Goal: Task Accomplishment & Management: Manage account settings

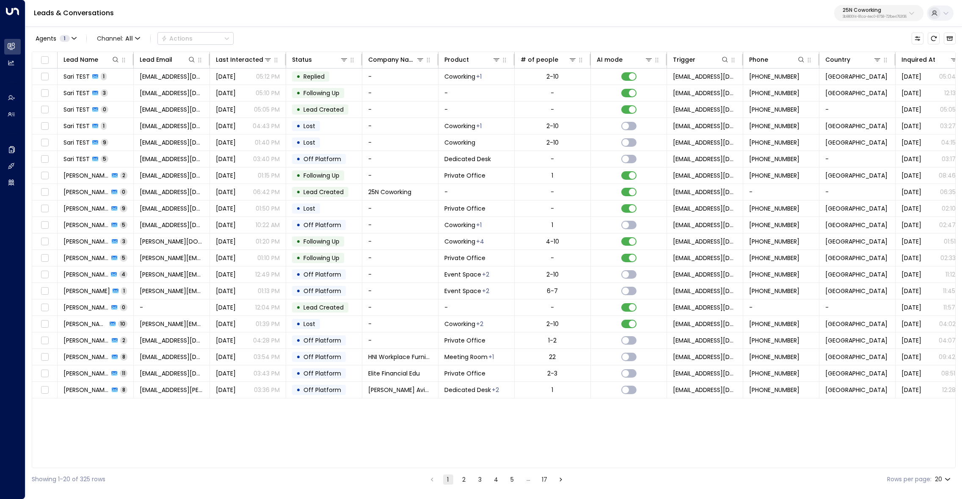
click at [862, 9] on p "25N Coworking" at bounding box center [875, 10] width 64 height 5
type input "****"
click at [858, 66] on div "OpenTech Demo ID: 99909294-0a93-4cd6-8543-3758e87f4f7f" at bounding box center [853, 66] width 118 height 17
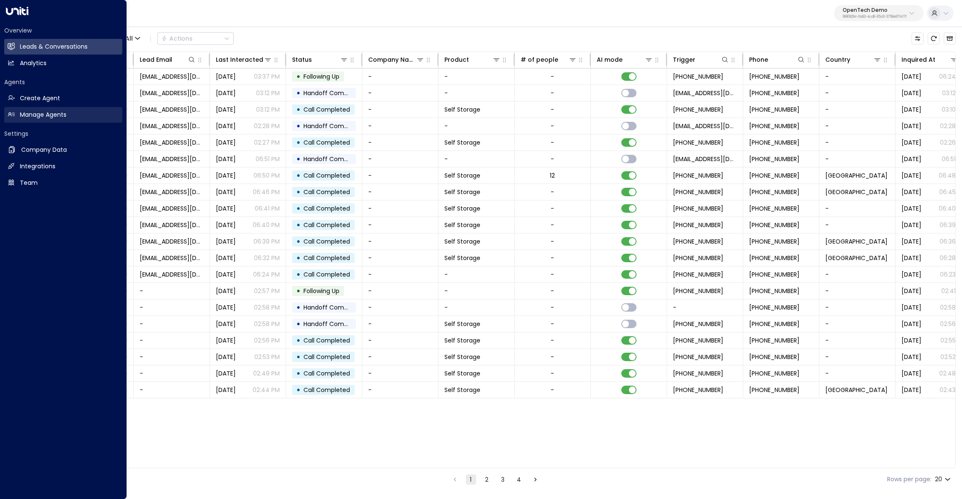
click at [50, 117] on h2 "Manage Agents" at bounding box center [43, 114] width 47 height 9
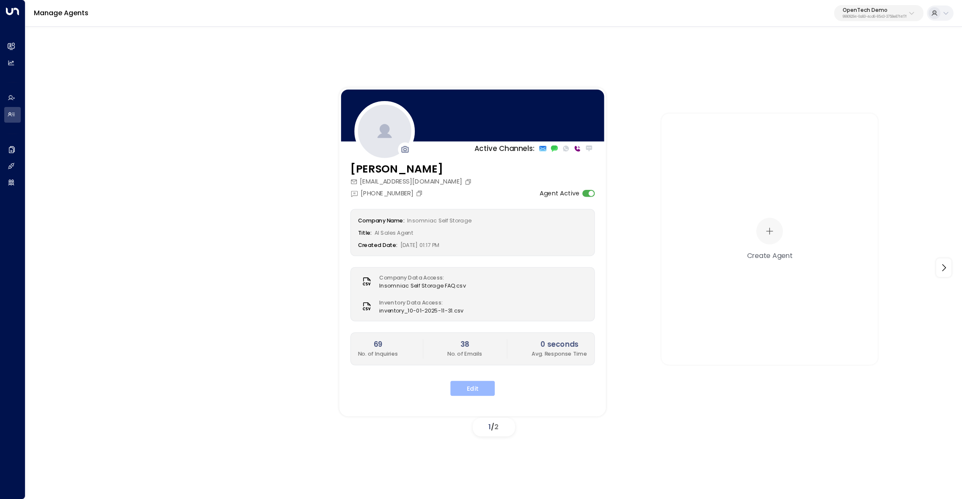
click at [477, 381] on button "Edit" at bounding box center [472, 388] width 44 height 15
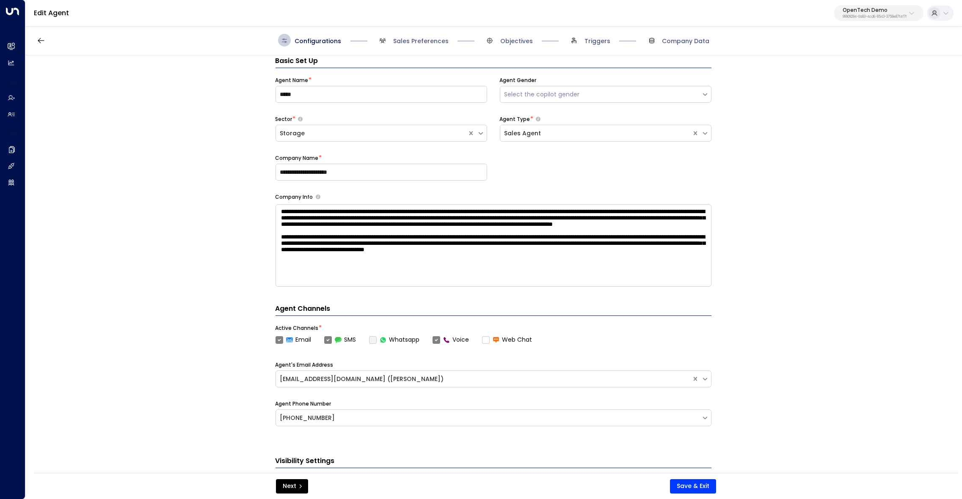
scroll to position [12, 0]
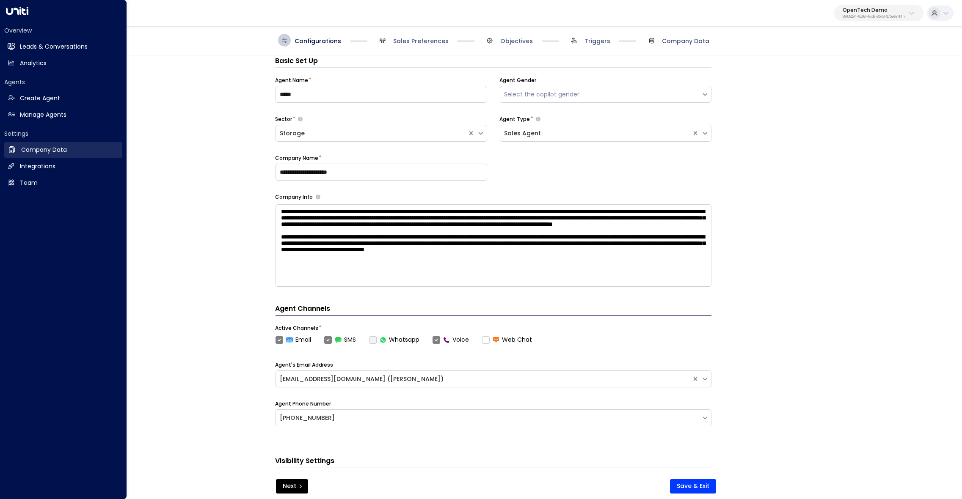
click at [17, 152] on link "Company Data Company Data" at bounding box center [63, 150] width 118 height 16
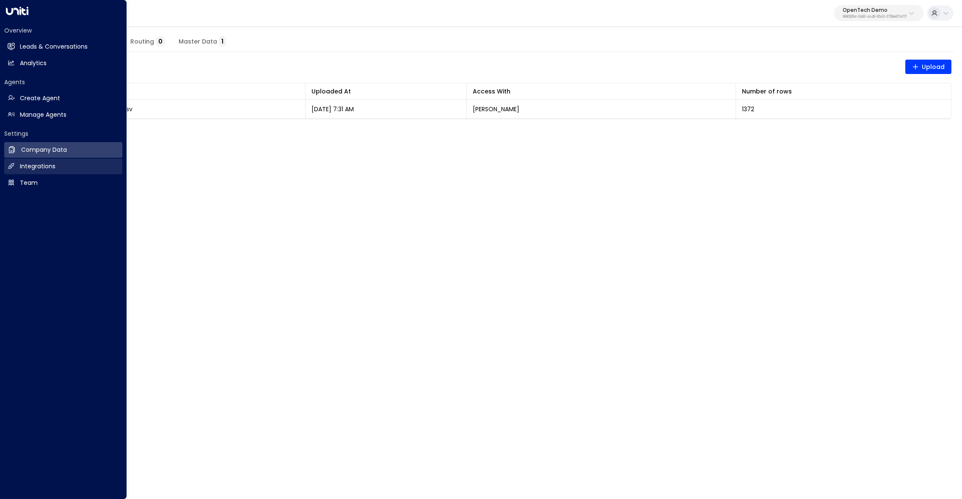
click at [33, 172] on link "Integrations Integrations" at bounding box center [63, 167] width 118 height 16
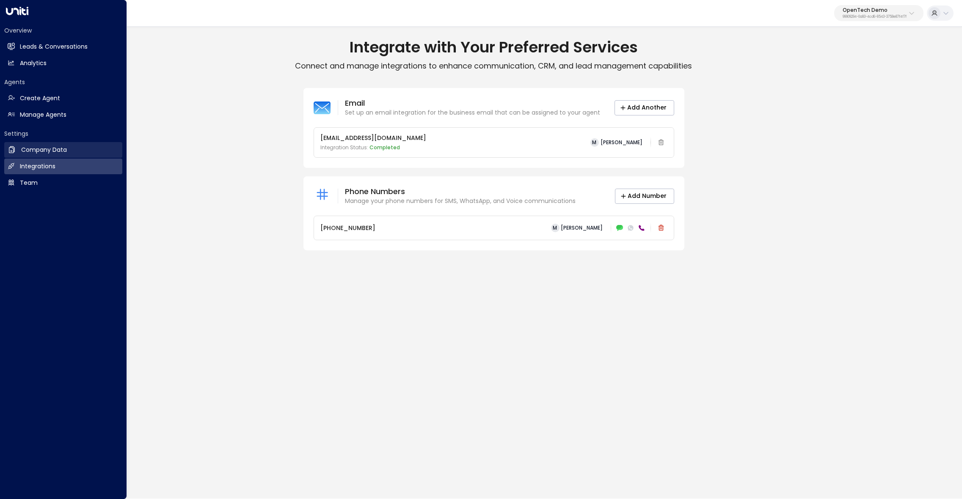
click at [21, 148] on link "Company Data Company Data" at bounding box center [63, 150] width 118 height 16
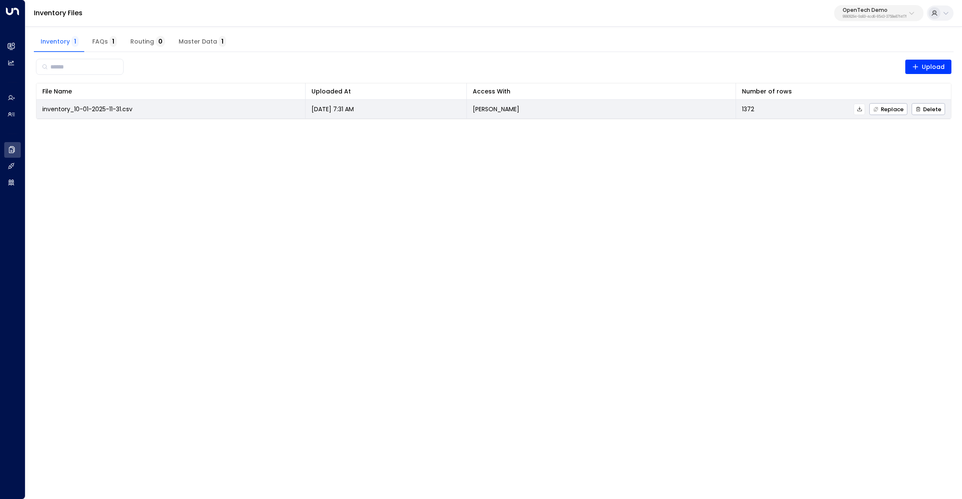
click at [860, 110] on icon at bounding box center [860, 109] width 6 height 6
